Goal: Transaction & Acquisition: Purchase product/service

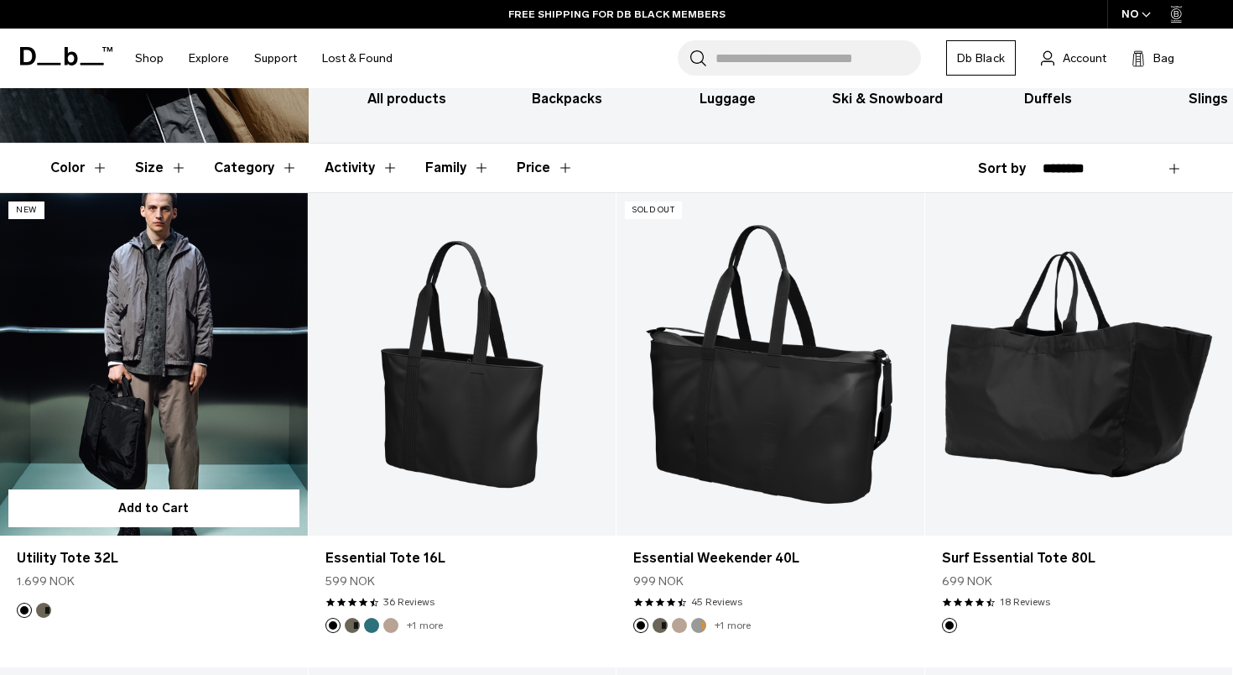
scroll to position [256, 0]
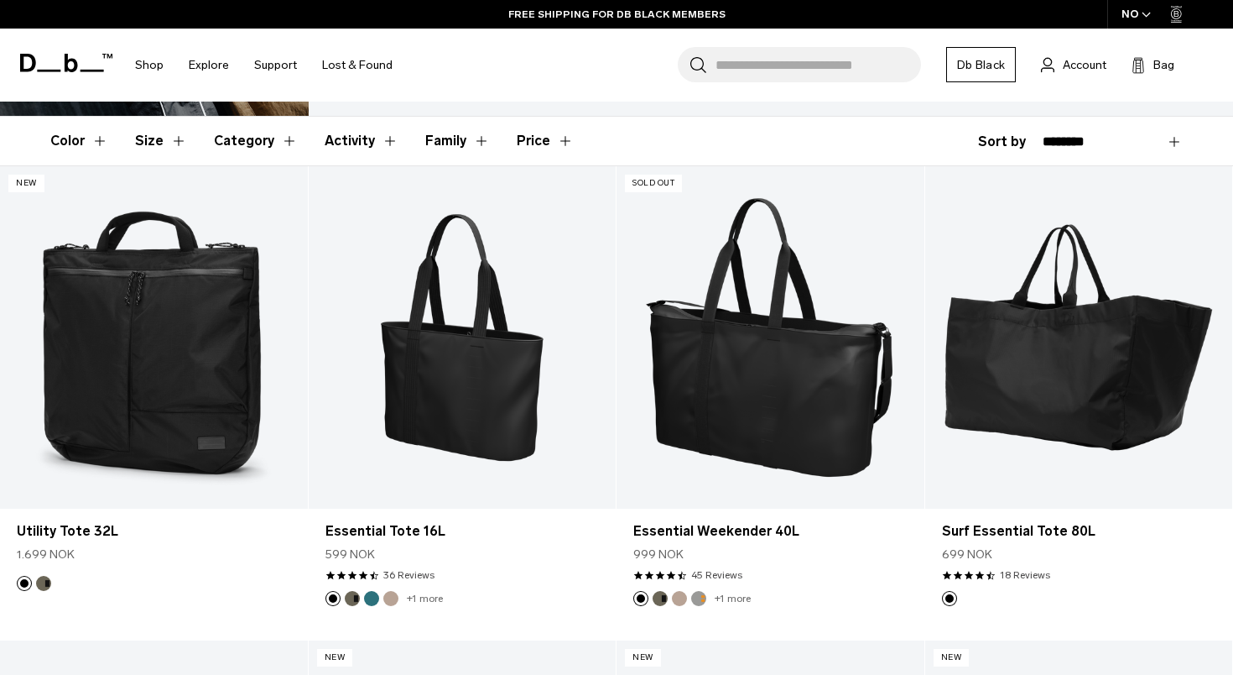
click at [1130, 18] on div "NO" at bounding box center [1136, 14] width 59 height 29
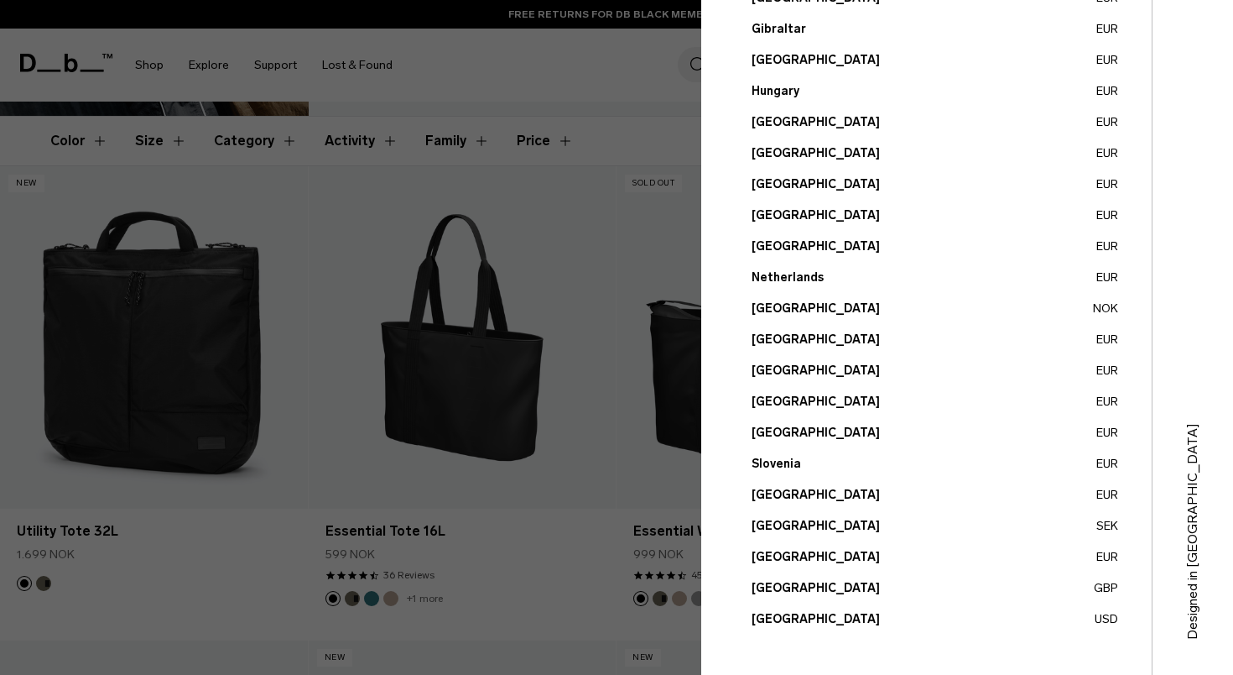
scroll to position [563, 0]
click at [761, 530] on button "Sweden SEK" at bounding box center [935, 526] width 367 height 18
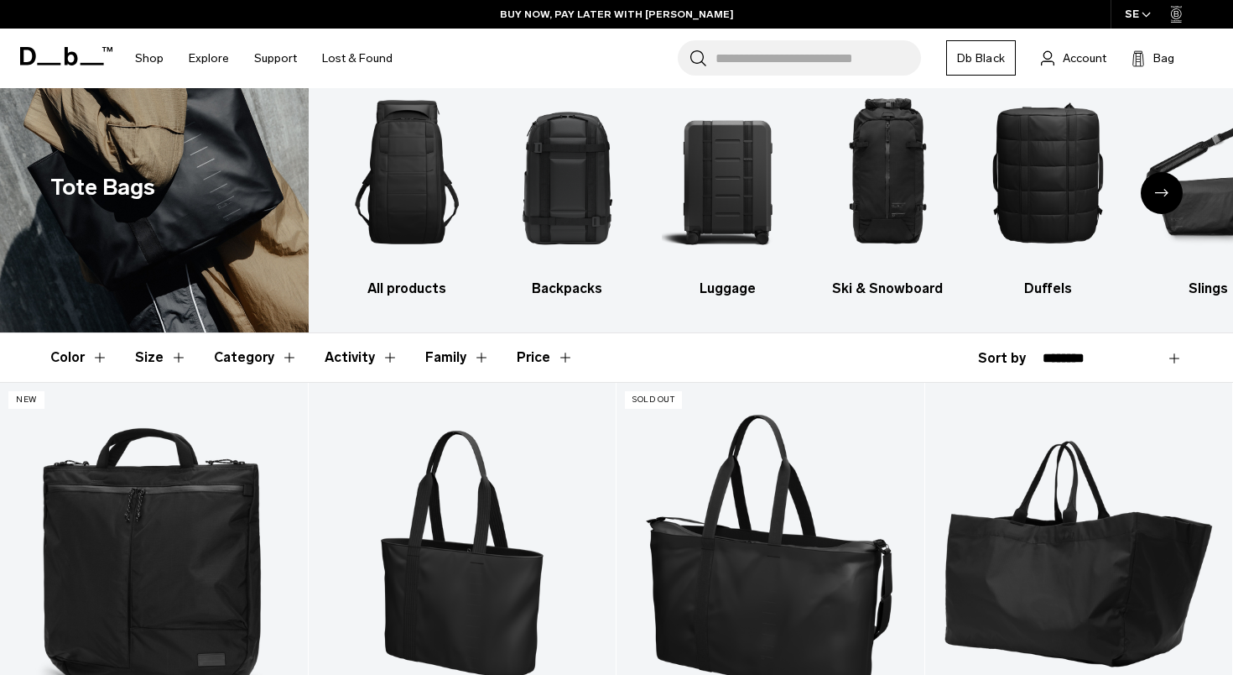
scroll to position [9, 0]
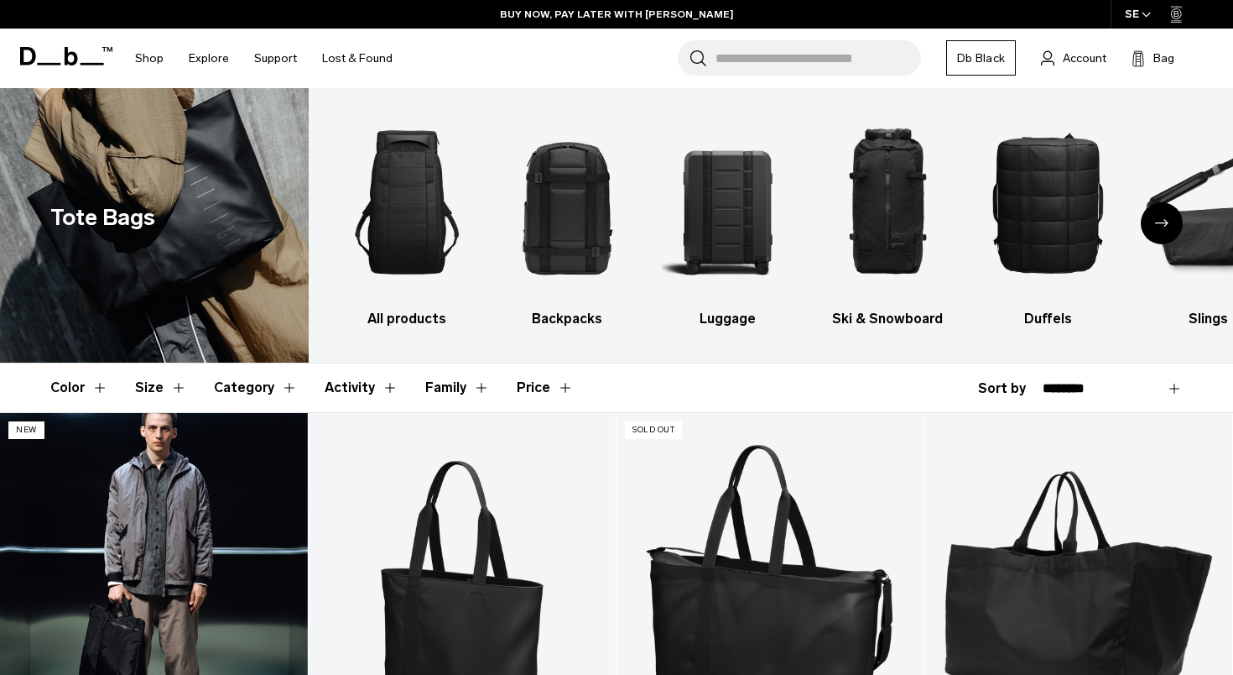
click at [167, 492] on link "Utility Tote 32L" at bounding box center [154, 583] width 308 height 341
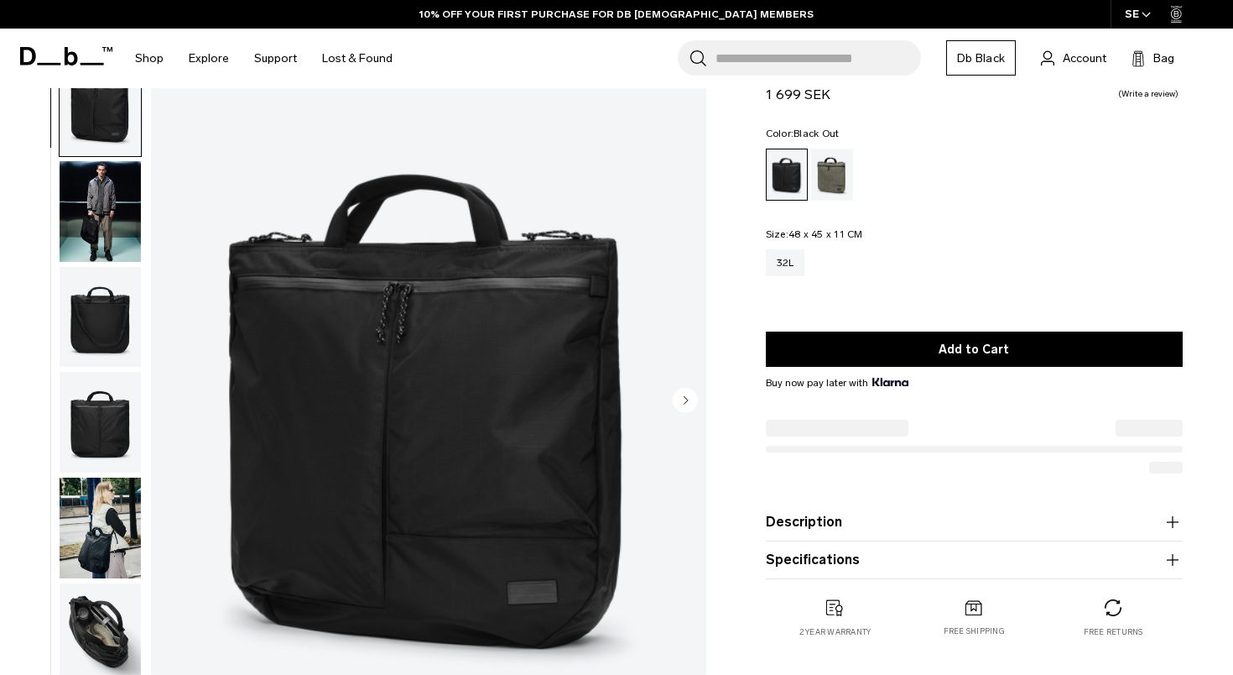
scroll to position [65, 0]
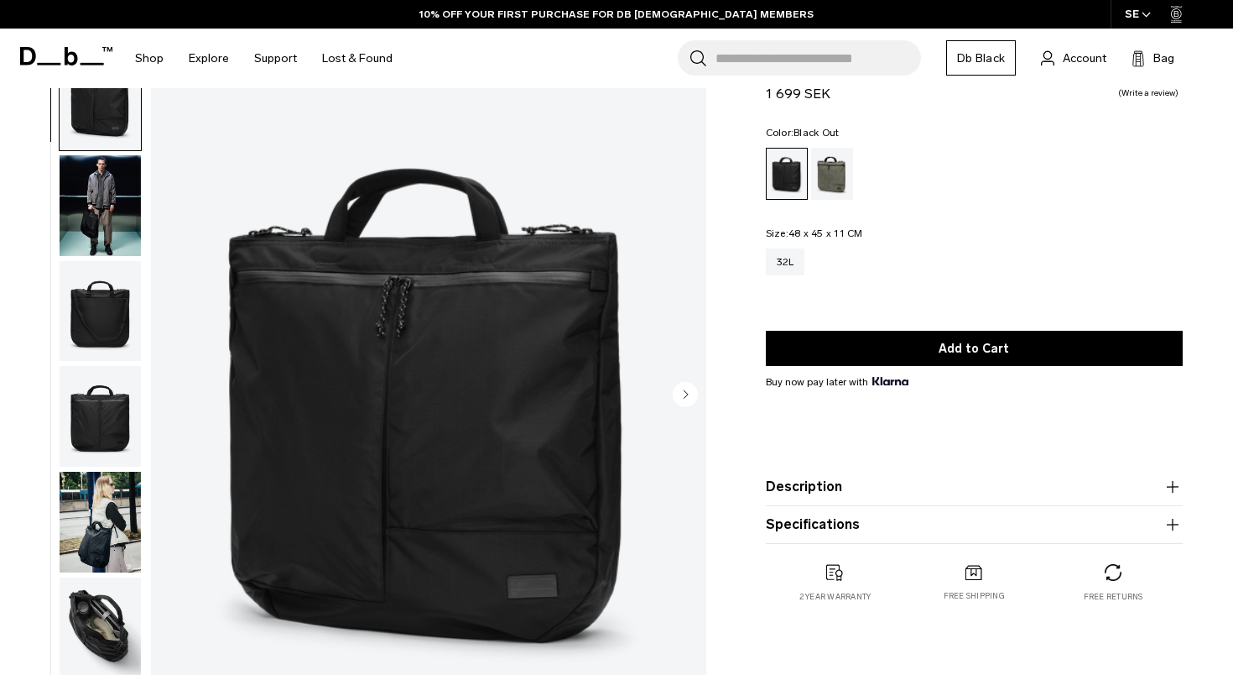
click at [684, 394] on circle "Next slide" at bounding box center [685, 393] width 25 height 25
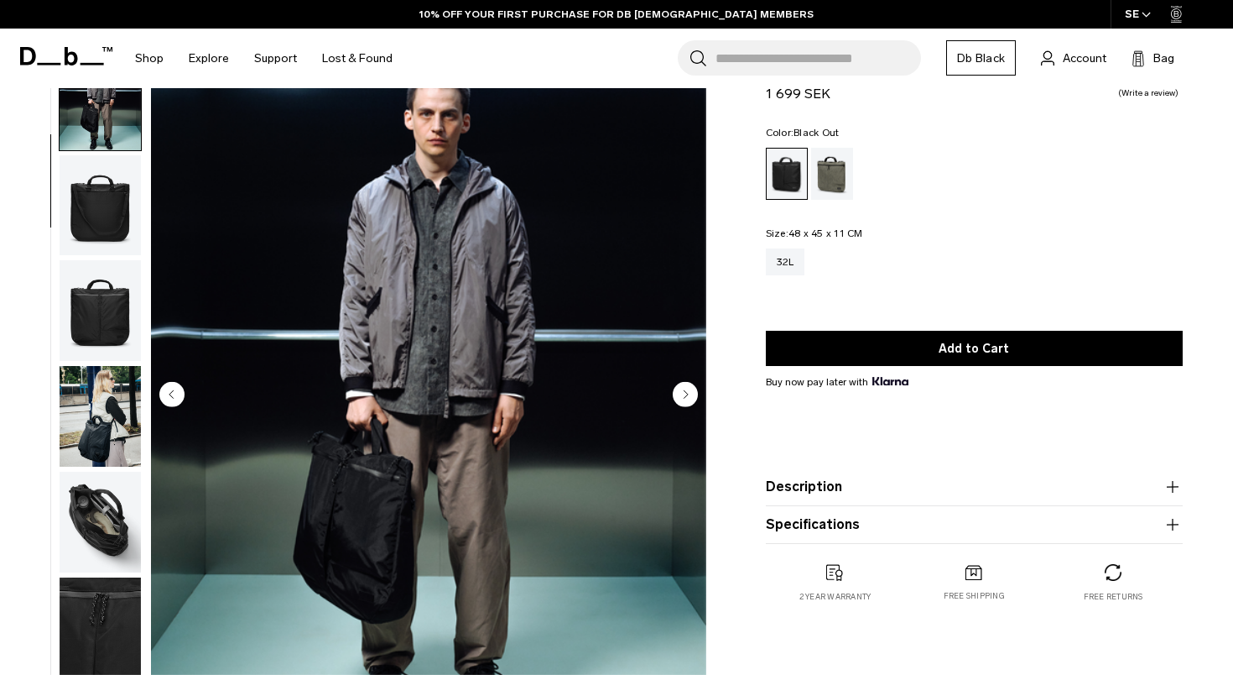
scroll to position [107, 0]
click at [684, 394] on circle "Next slide" at bounding box center [685, 393] width 25 height 25
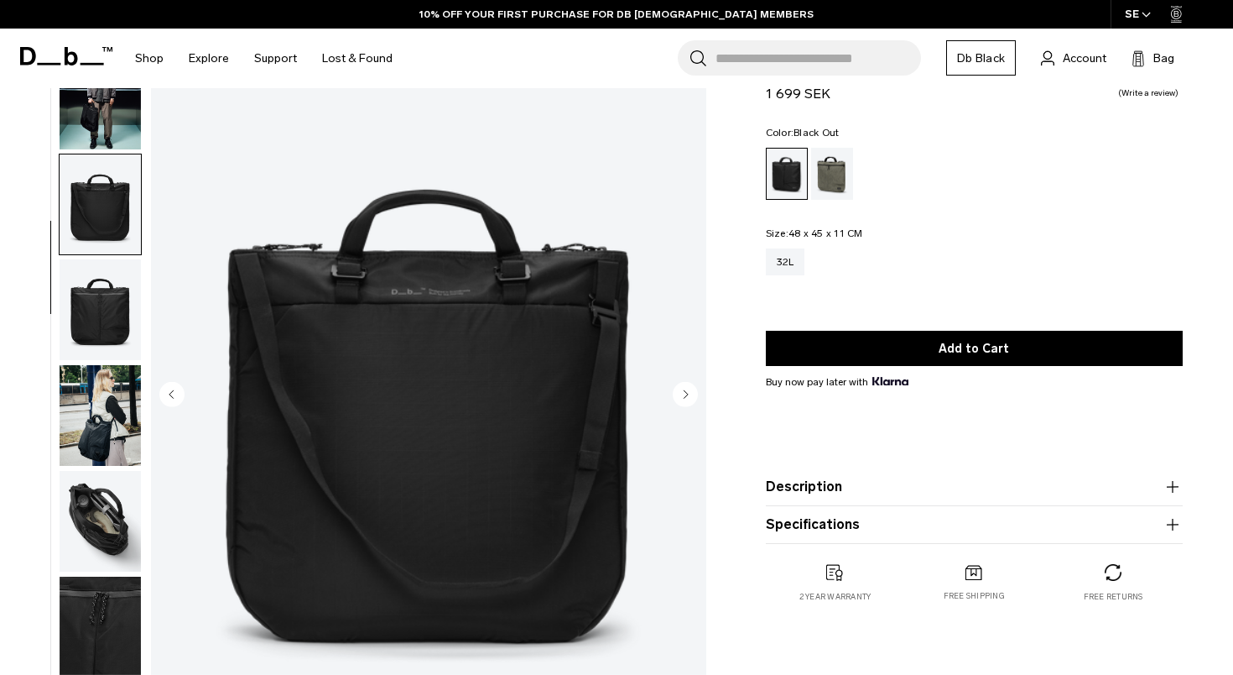
scroll to position [157, 0]
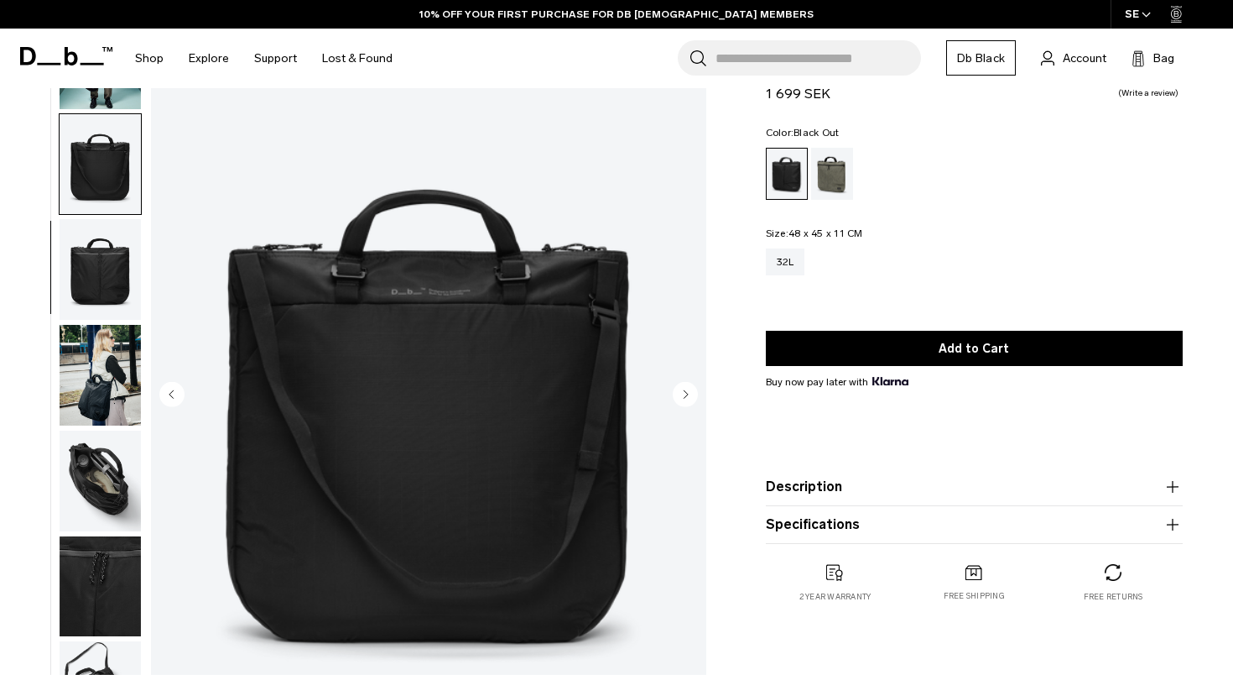
click at [684, 394] on circle "Next slide" at bounding box center [685, 393] width 25 height 25
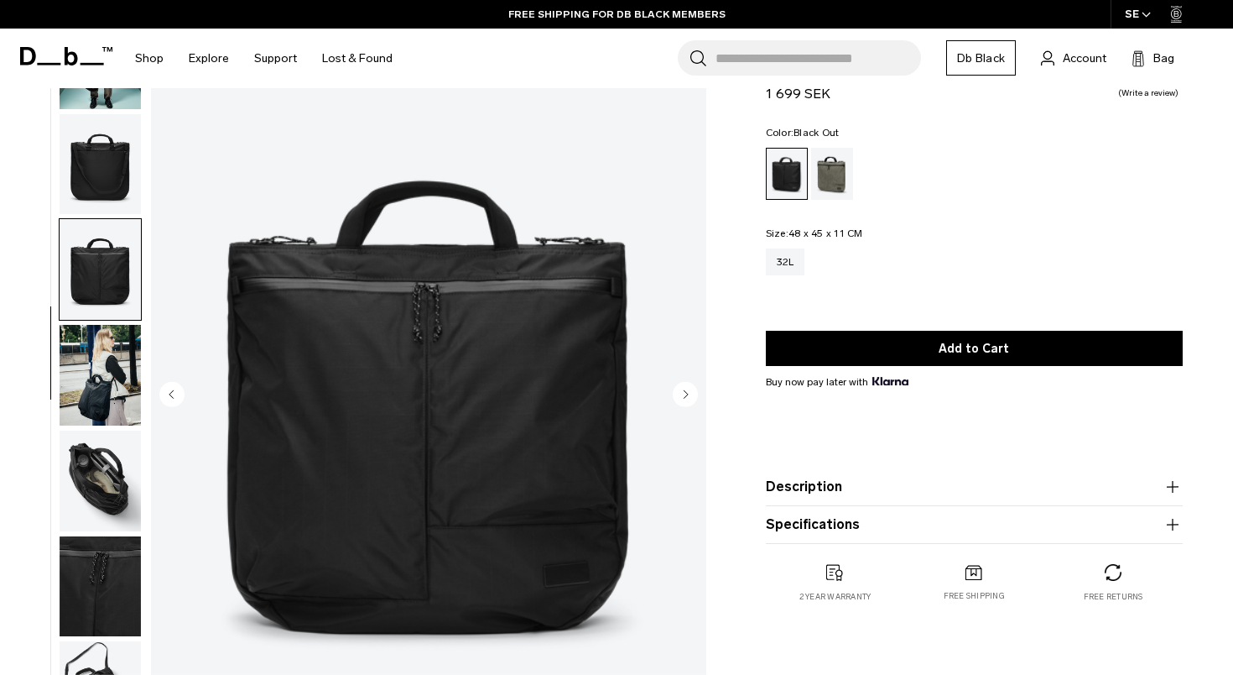
click at [684, 391] on circle "Next slide" at bounding box center [685, 393] width 25 height 25
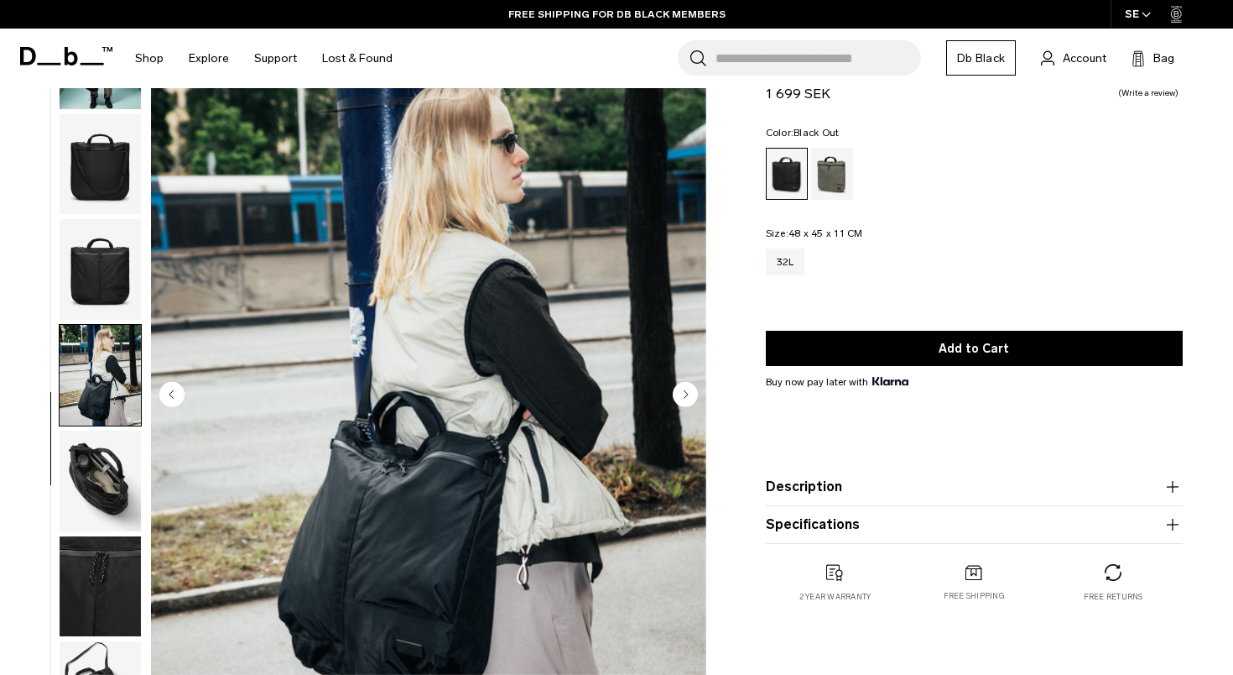
click at [684, 391] on circle "Next slide" at bounding box center [685, 393] width 25 height 25
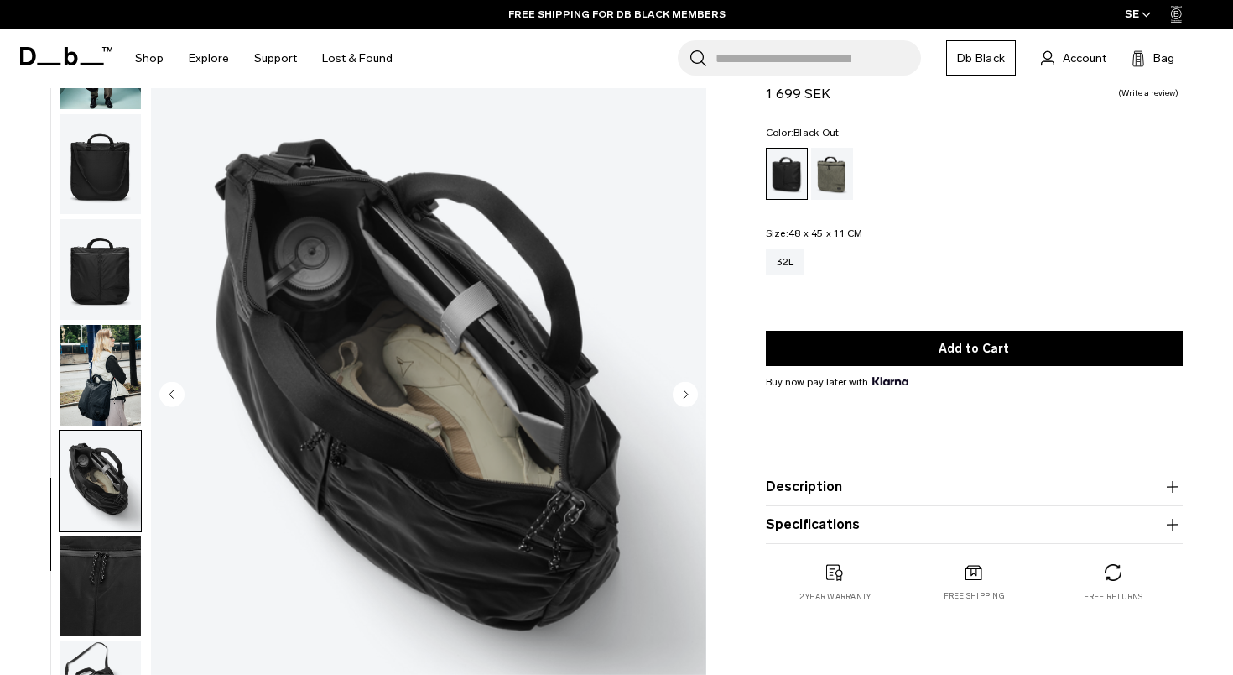
click at [684, 391] on circle "Next slide" at bounding box center [685, 393] width 25 height 25
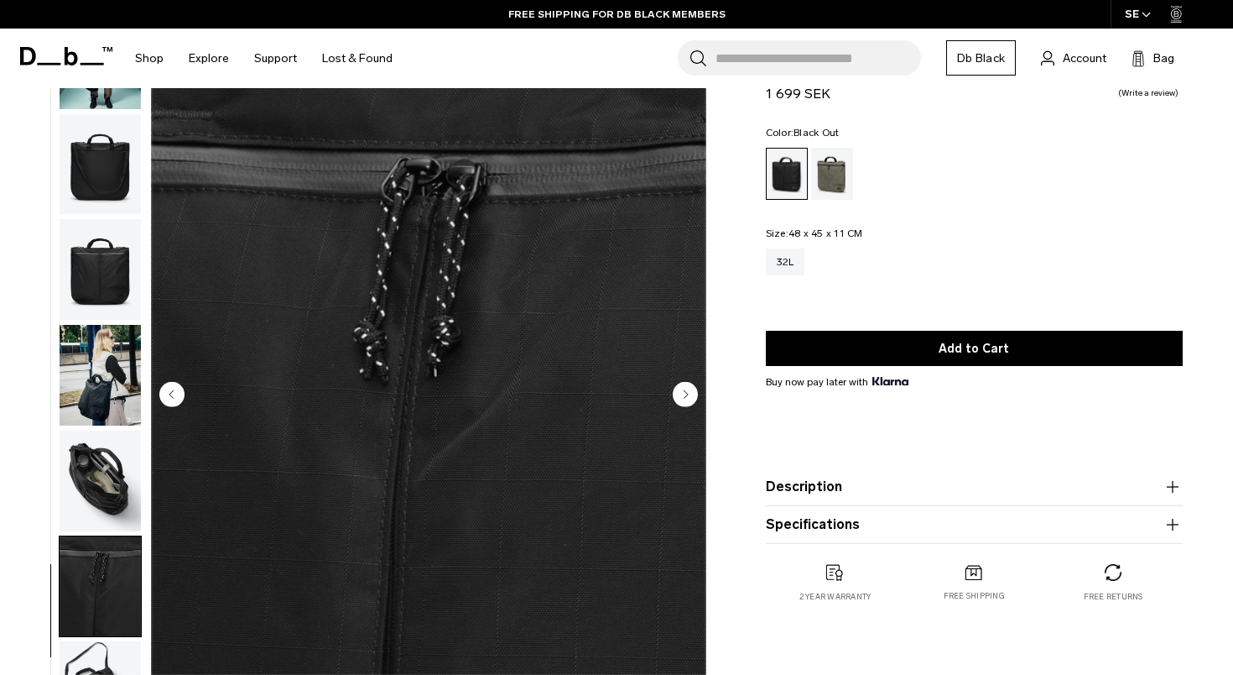
click at [684, 391] on circle "Next slide" at bounding box center [685, 393] width 25 height 25
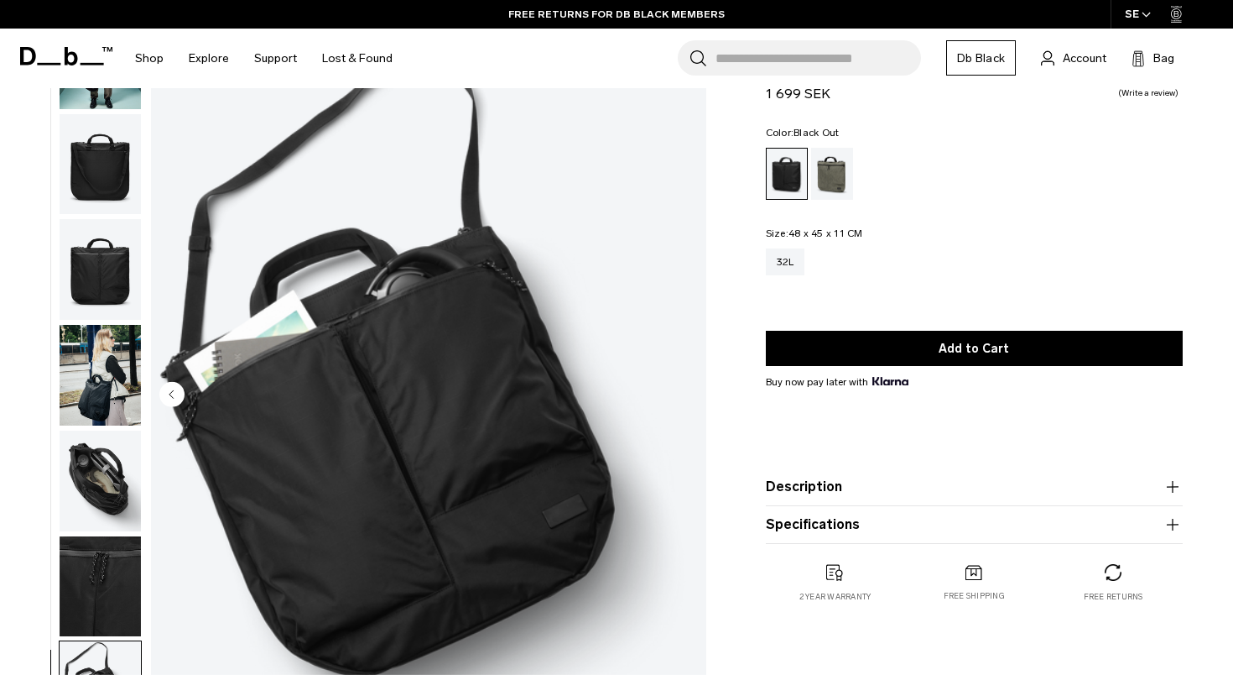
click at [684, 391] on img "8 / 8" at bounding box center [428, 396] width 555 height 694
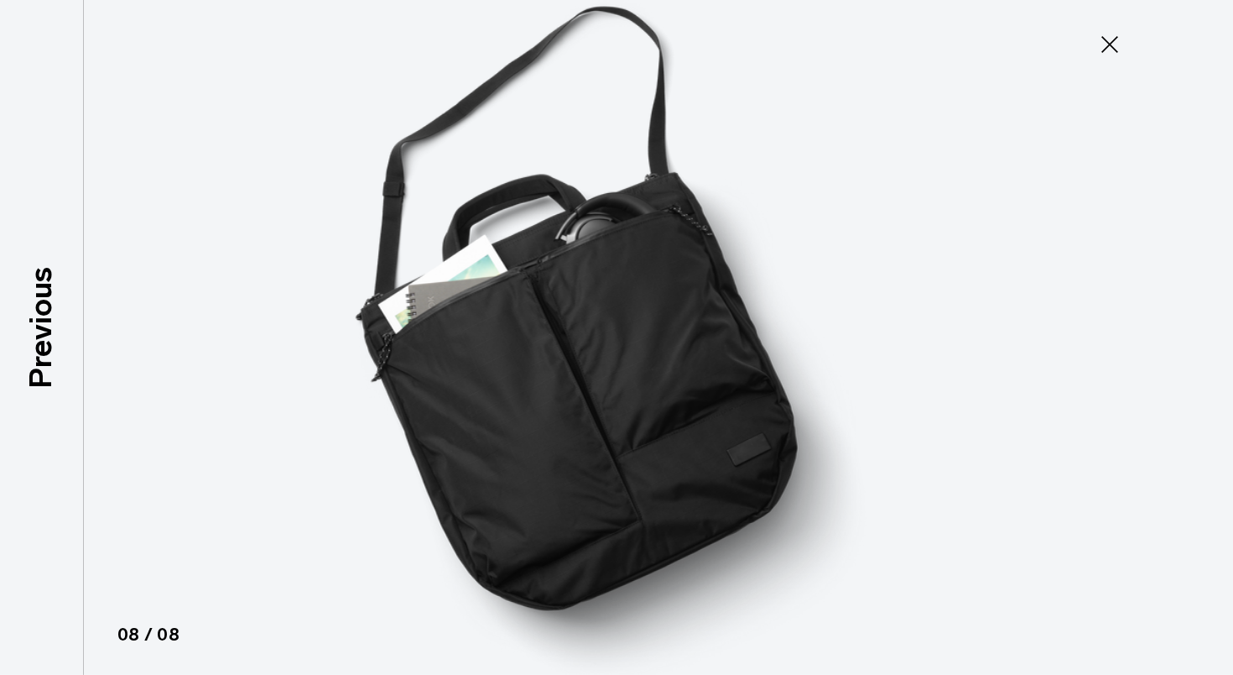
click at [1107, 48] on icon at bounding box center [1110, 44] width 17 height 17
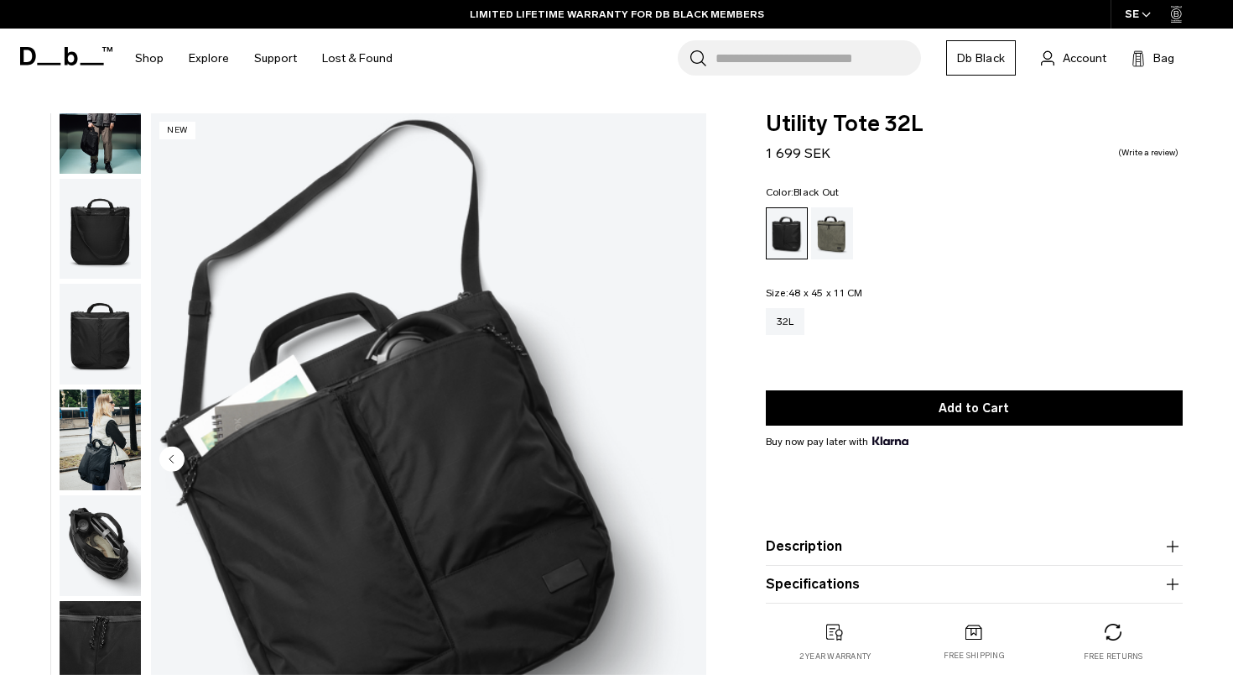
scroll to position [0, 0]
click at [89, 538] on img "button" at bounding box center [100, 545] width 81 height 101
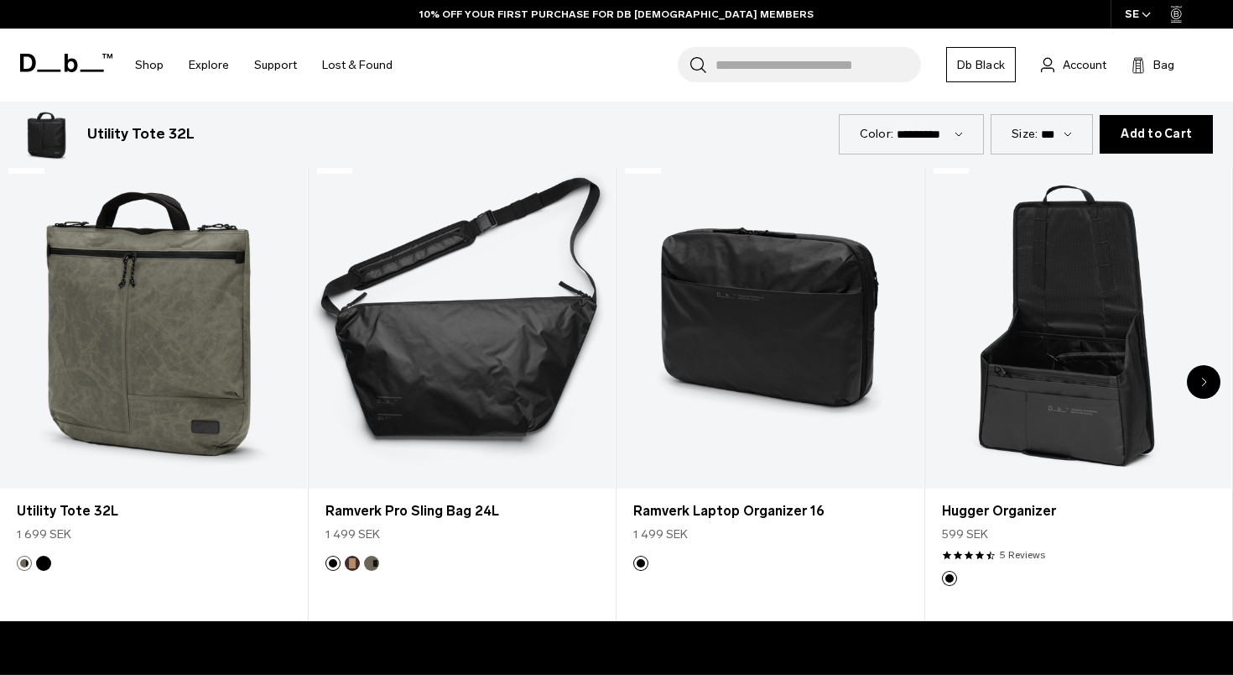
scroll to position [804, 0]
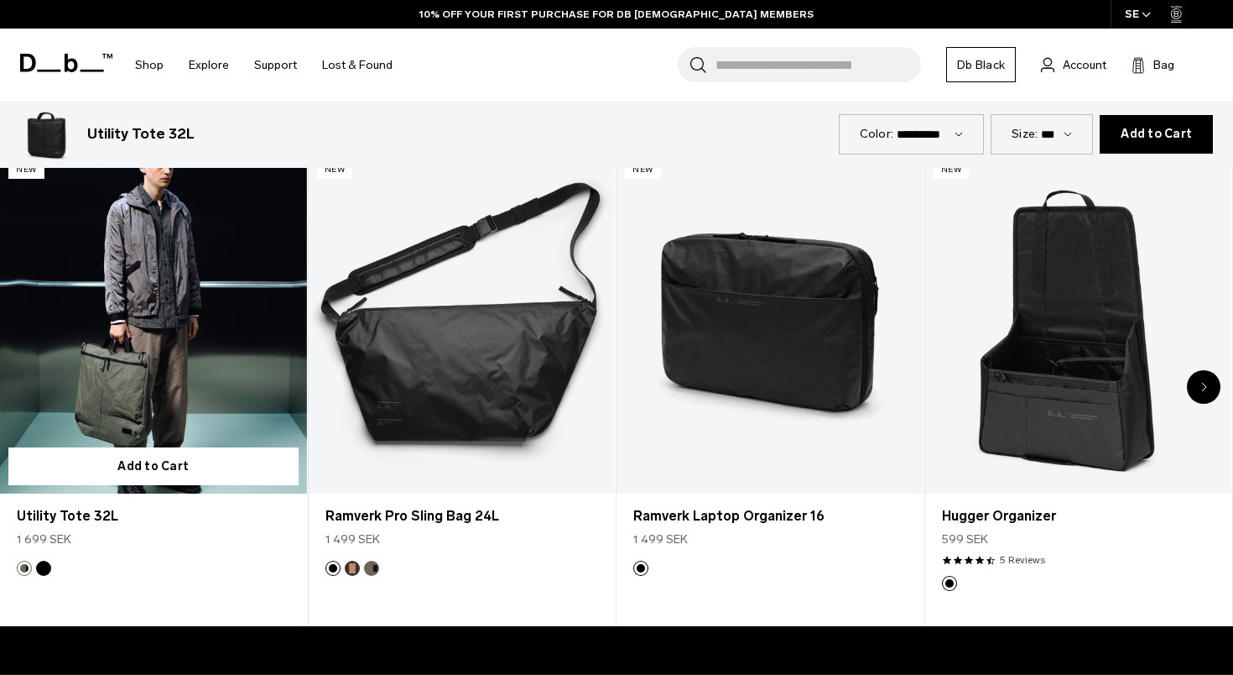
click at [188, 383] on link "Utility Tote 32L" at bounding box center [153, 323] width 307 height 341
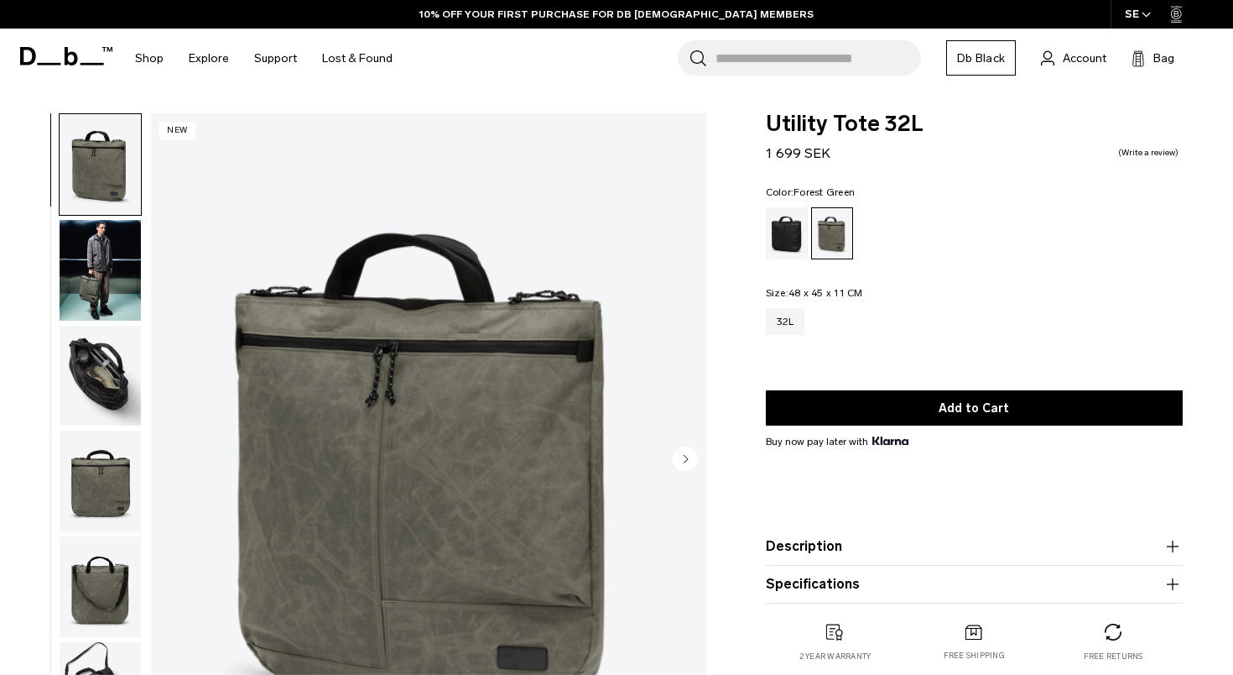
click at [680, 459] on circle "Next slide" at bounding box center [685, 458] width 25 height 25
